Goal: Find contact information: Find contact information

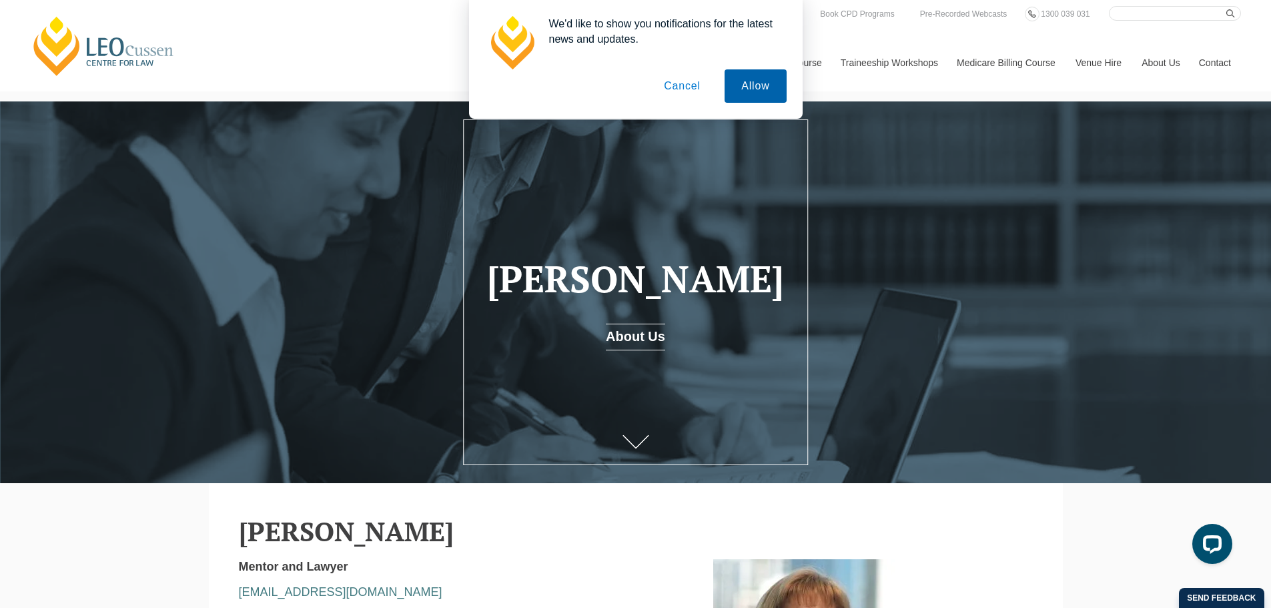
click at [768, 87] on button "Allow" at bounding box center [754, 85] width 61 height 33
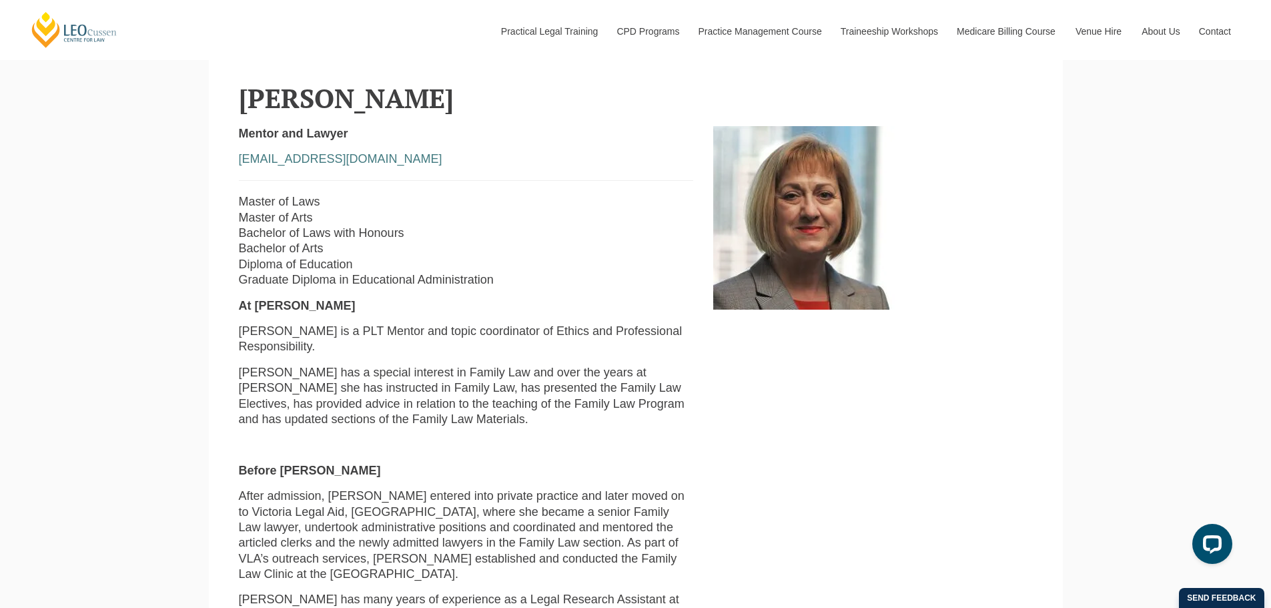
scroll to position [467, 0]
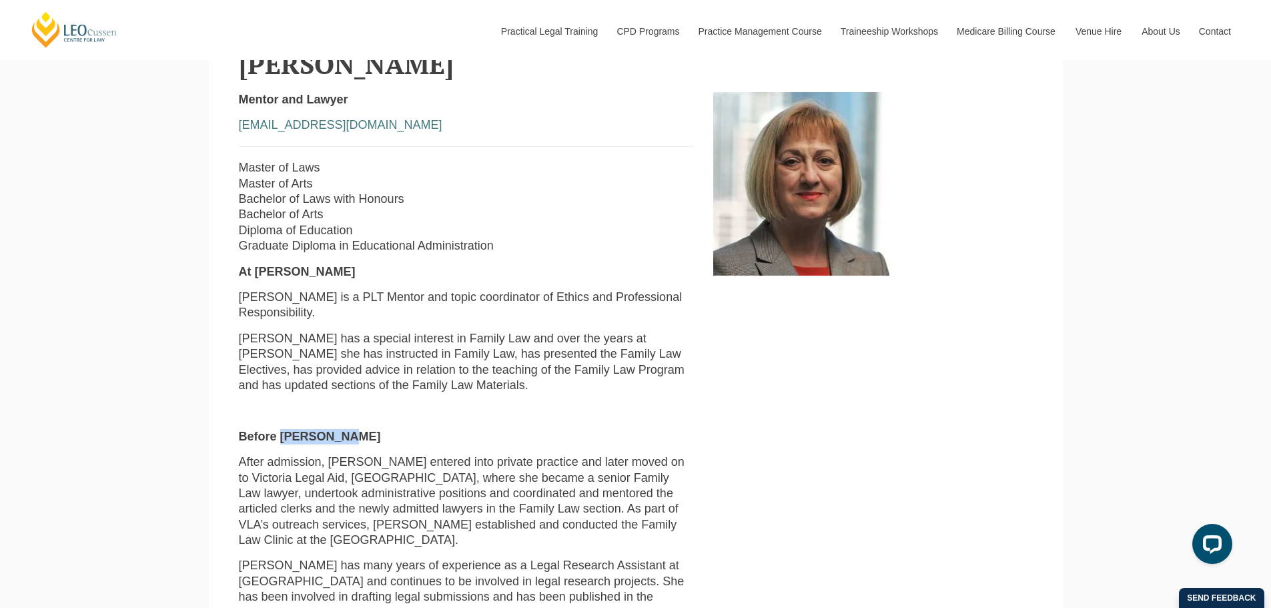
drag, startPoint x: 280, startPoint y: 422, endPoint x: 345, endPoint y: 425, distance: 65.4
click at [345, 430] on strong "Before Leo Cussen" at bounding box center [310, 436] width 142 height 13
copy strong "[PERSON_NAME]"
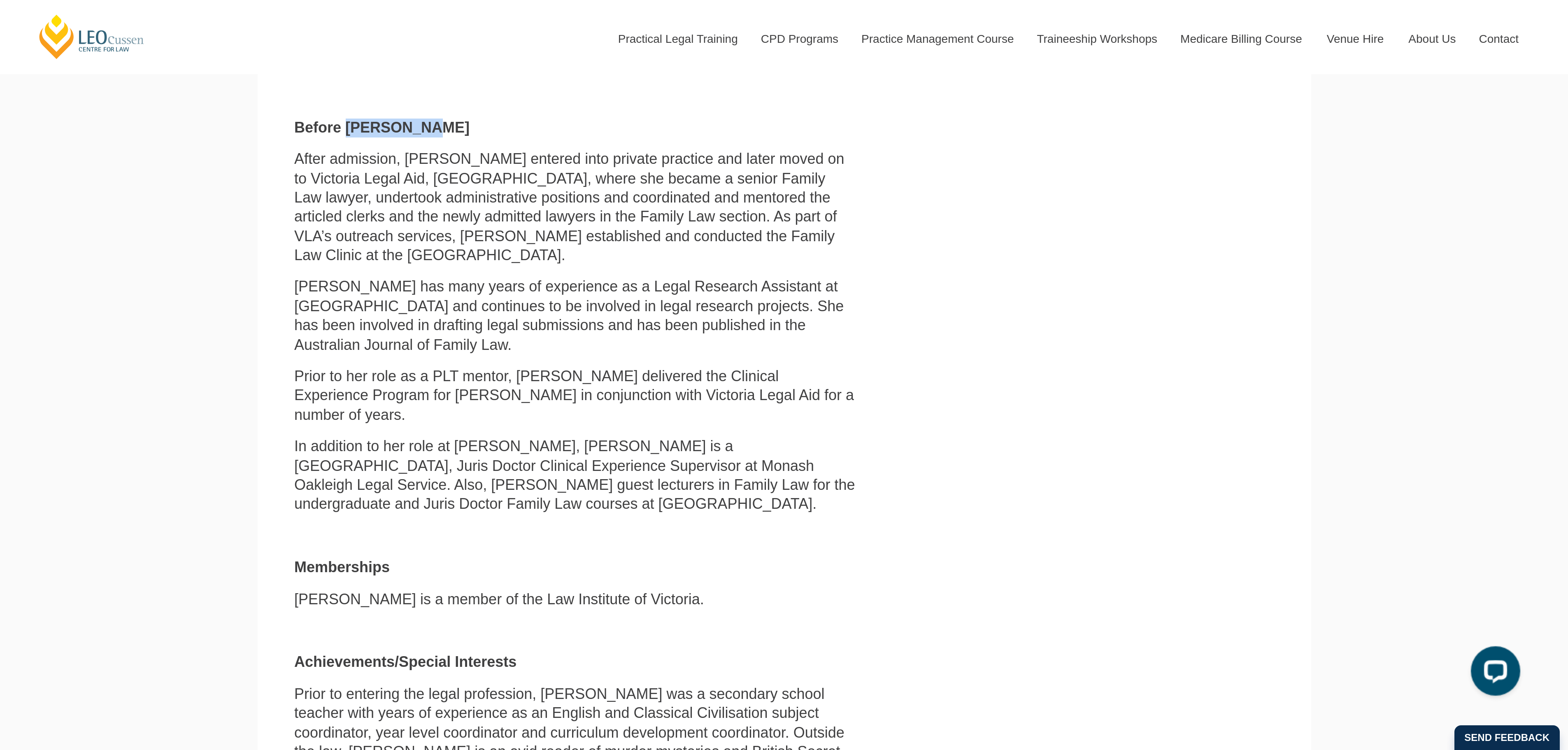
scroll to position [494, 0]
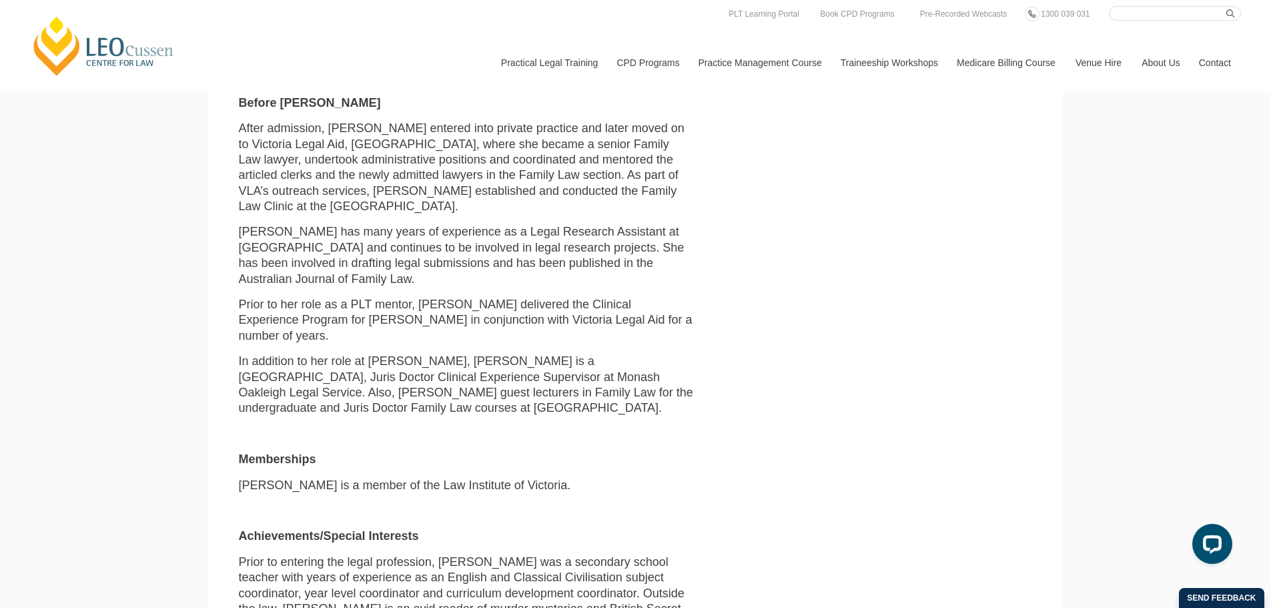
click at [1130, 496] on div "Leo Cussen Centre for Law Search here Practical Legal Training Our Practical Le…" at bounding box center [635, 431] width 1271 height 2462
